Goal: Find specific page/section: Find specific page/section

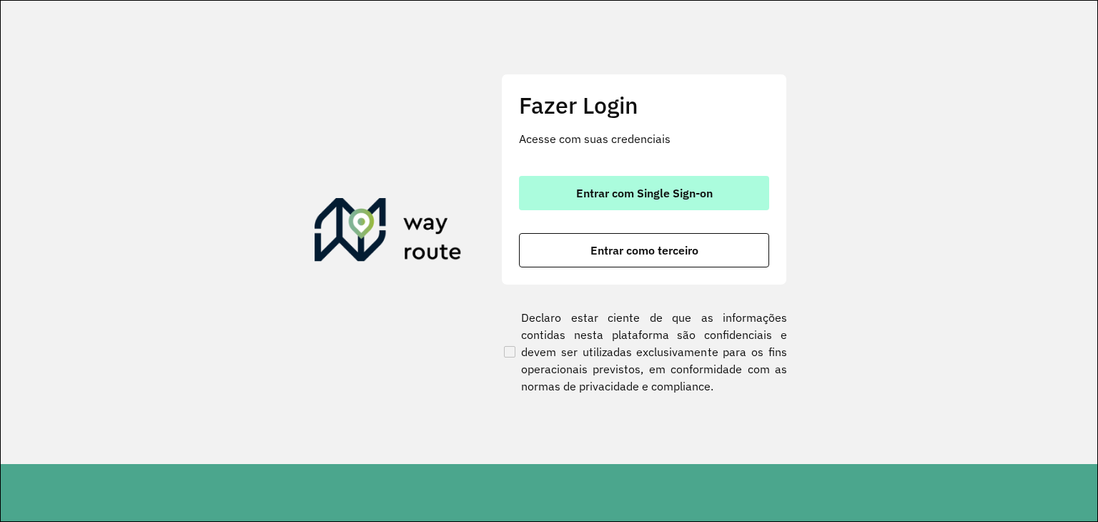
click at [643, 189] on span "Entrar com Single Sign-on" at bounding box center [644, 192] width 137 height 11
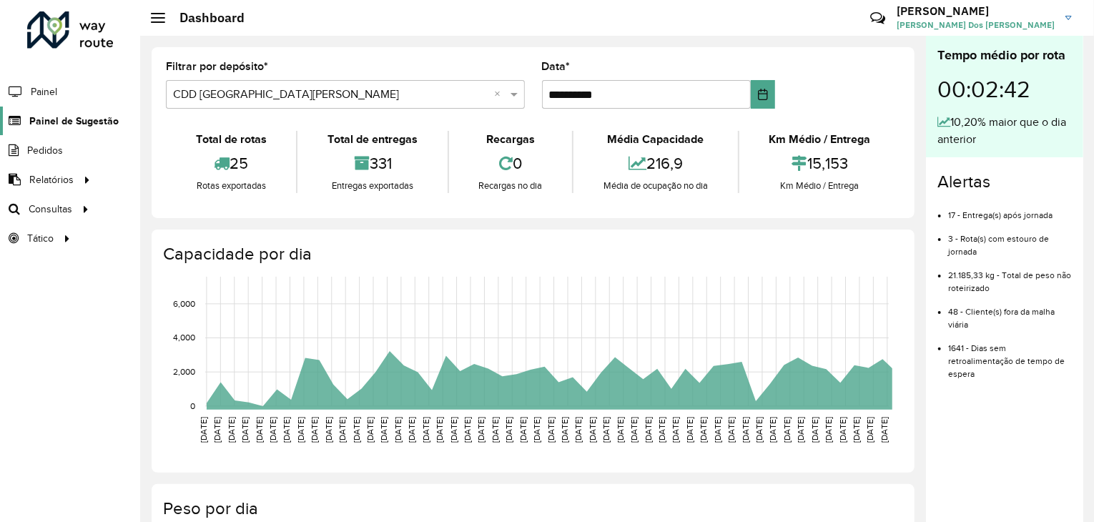
click at [92, 123] on span "Painel de Sugestão" at bounding box center [73, 121] width 89 height 15
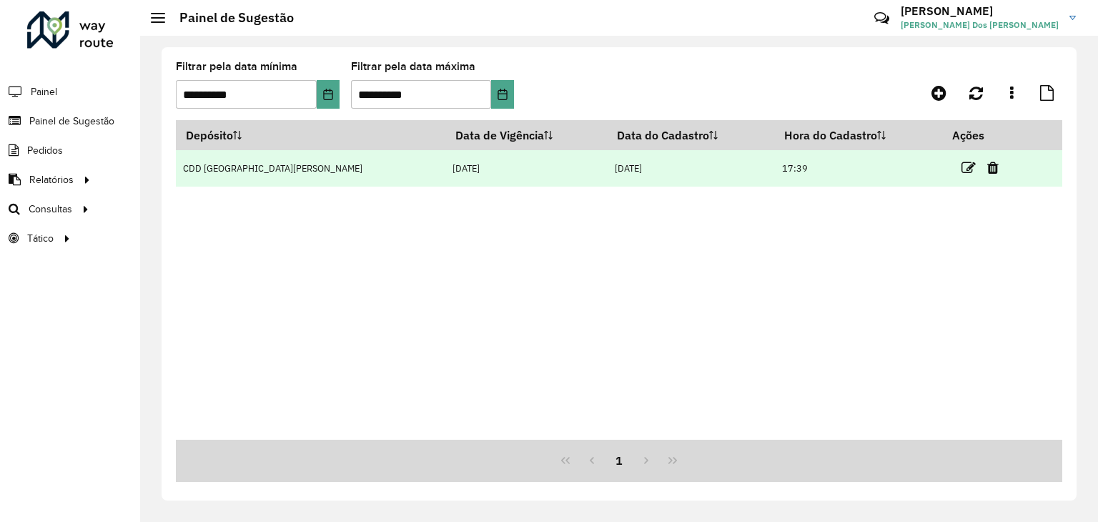
click at [943, 169] on td at bounding box center [986, 168] width 86 height 36
click at [961, 169] on icon at bounding box center [968, 168] width 14 height 14
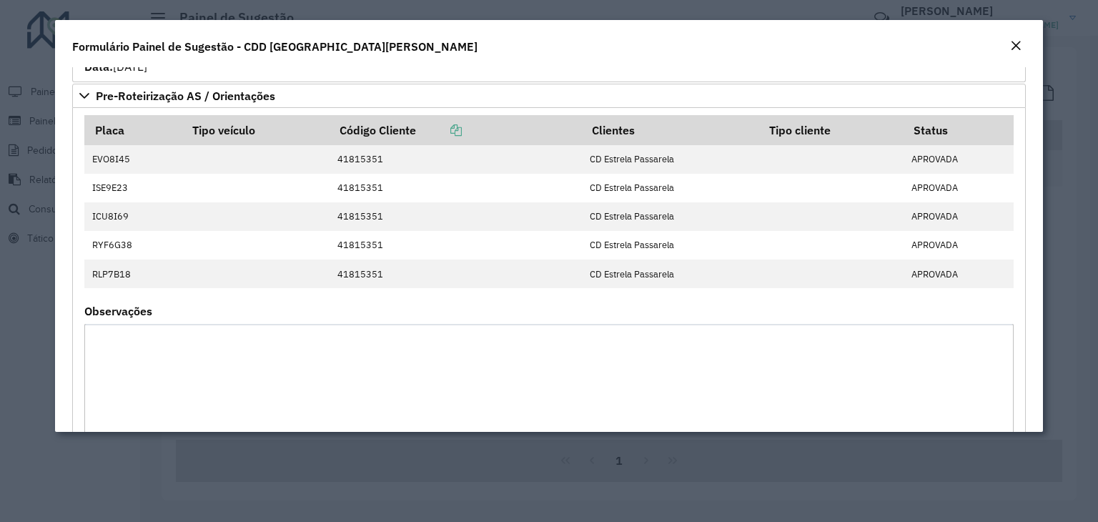
scroll to position [1573, 0]
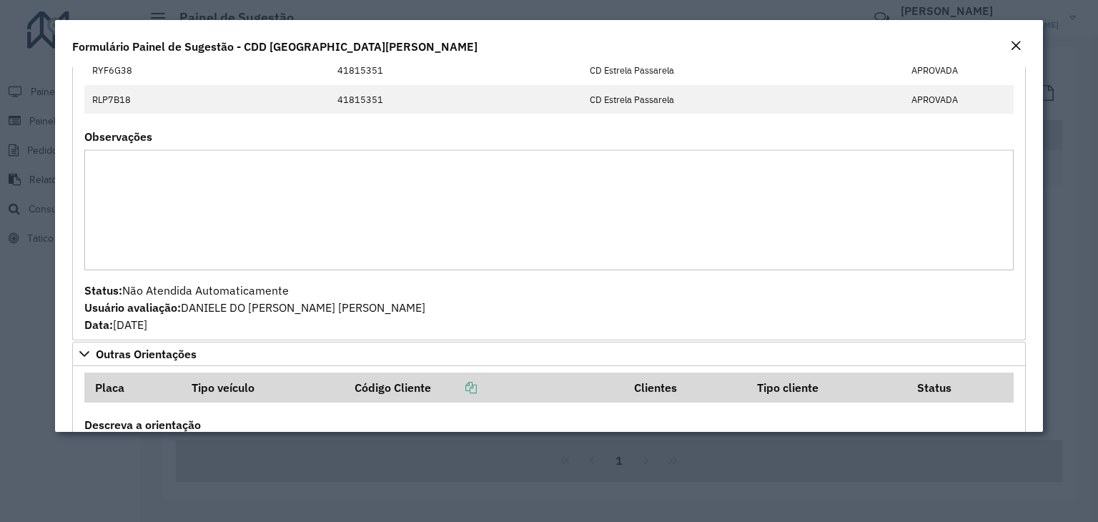
click at [1010, 44] on em "Close" at bounding box center [1015, 45] width 11 height 11
